Goal: Use online tool/utility: Utilize a website feature to perform a specific function

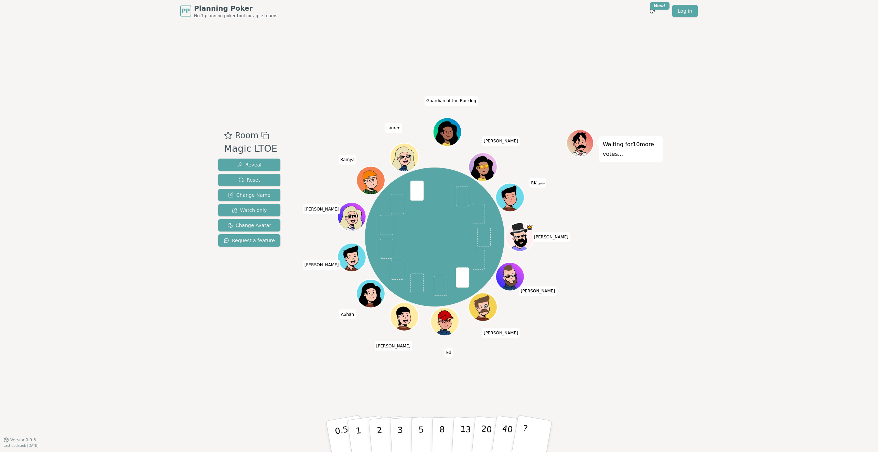
click at [645, 189] on div "Waiting for 10 more votes..." at bounding box center [614, 230] width 96 height 203
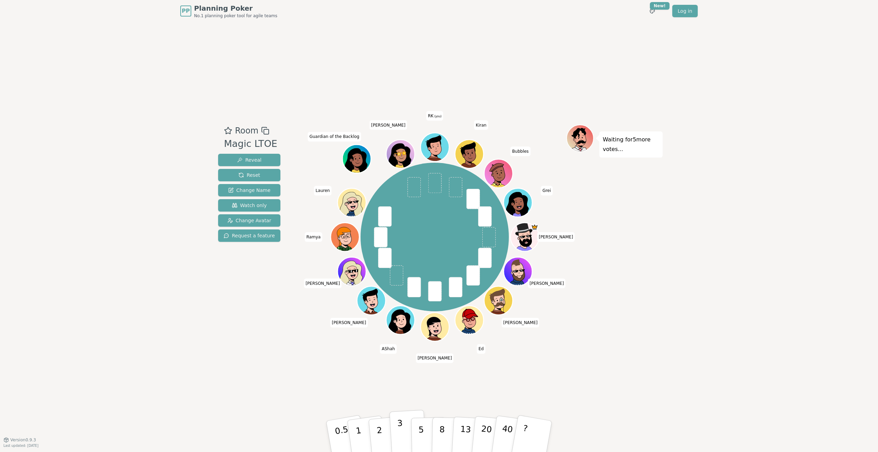
click at [402, 431] on button "3" at bounding box center [408, 437] width 38 height 54
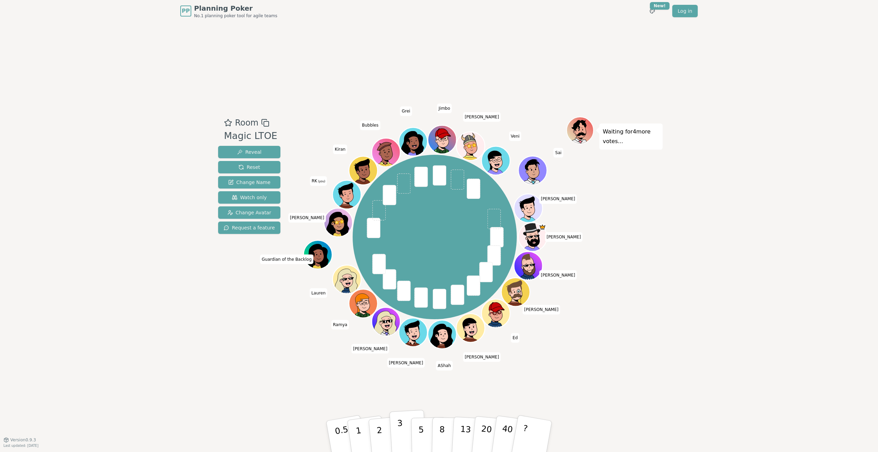
click at [403, 442] on button "3" at bounding box center [408, 437] width 38 height 54
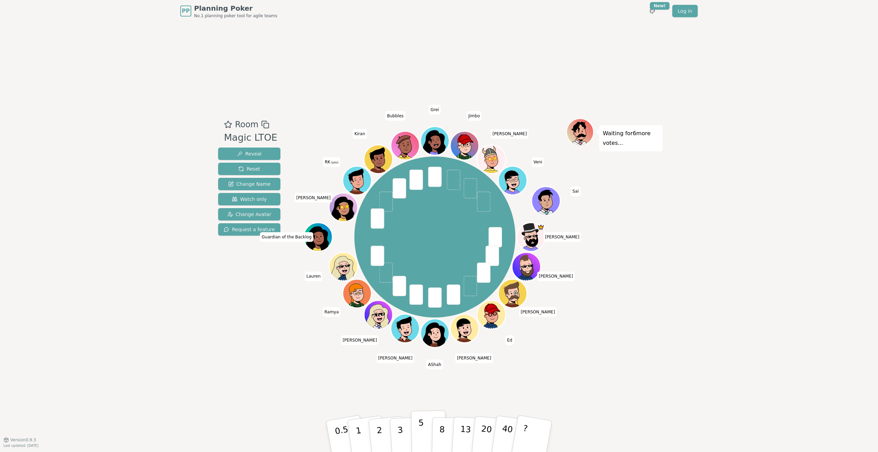
click at [416, 434] on button "5" at bounding box center [428, 436] width 35 height 52
click at [405, 430] on button "3" at bounding box center [408, 437] width 38 height 54
click at [407, 434] on button "3" at bounding box center [408, 437] width 38 height 54
click at [403, 433] on button "3" at bounding box center [408, 437] width 38 height 54
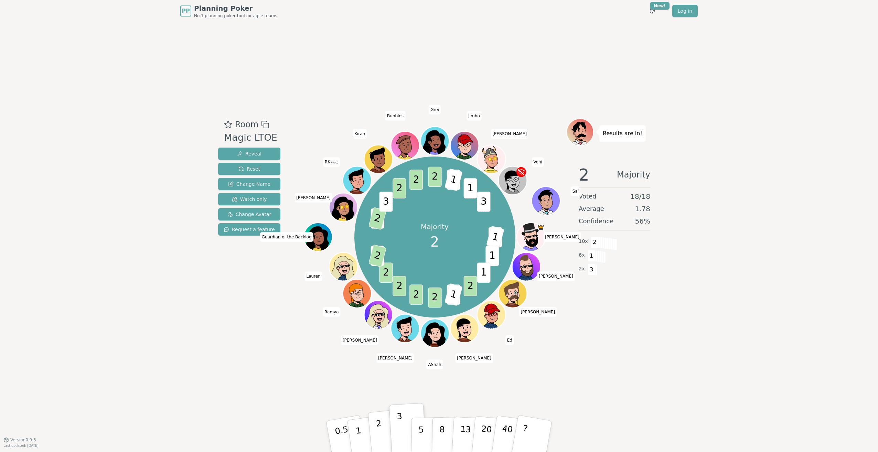
click at [385, 436] on button "2" at bounding box center [387, 436] width 39 height 55
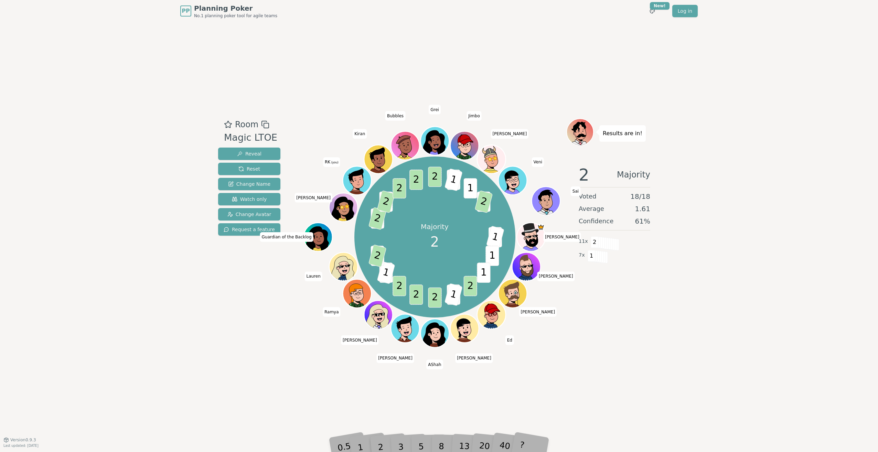
click at [302, 326] on div "Room Magic LTOE Reveal Reset Change Name Watch only Change Avatar Request a fea…" at bounding box center [438, 230] width 447 height 225
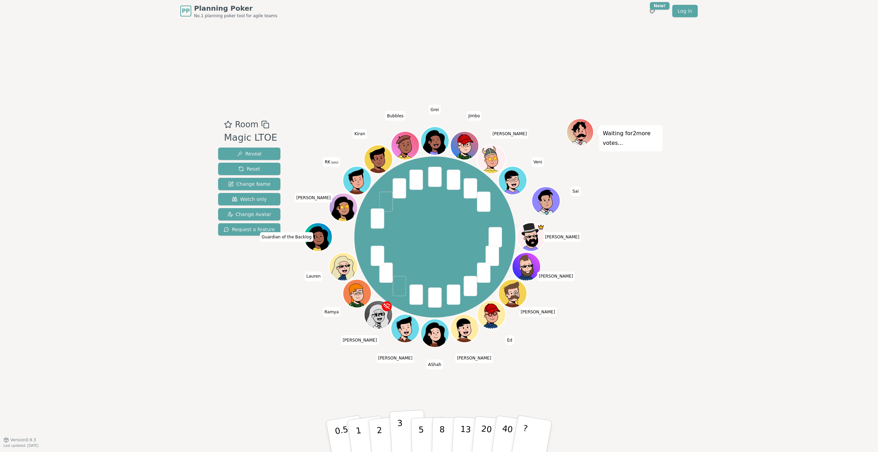
drag, startPoint x: 382, startPoint y: 443, endPoint x: 406, endPoint y: 443, distance: 24.1
click at [406, 443] on div "0.5 1 2 3 5 8 13 20 40 ?" at bounding box center [439, 437] width 206 height 24
click at [406, 442] on button "3" at bounding box center [408, 437] width 38 height 54
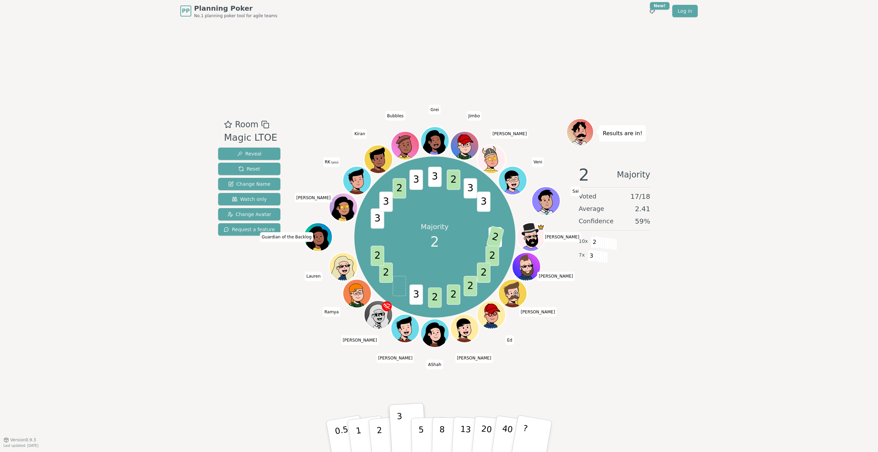
click at [651, 326] on div "Results are in! 2 Majority Voted 17 / 18 Average 2.41 Confidence 59 % 10 x 2 7 …" at bounding box center [614, 230] width 96 height 225
click at [383, 438] on button "2" at bounding box center [387, 436] width 39 height 55
